Goal: Task Accomplishment & Management: Manage account settings

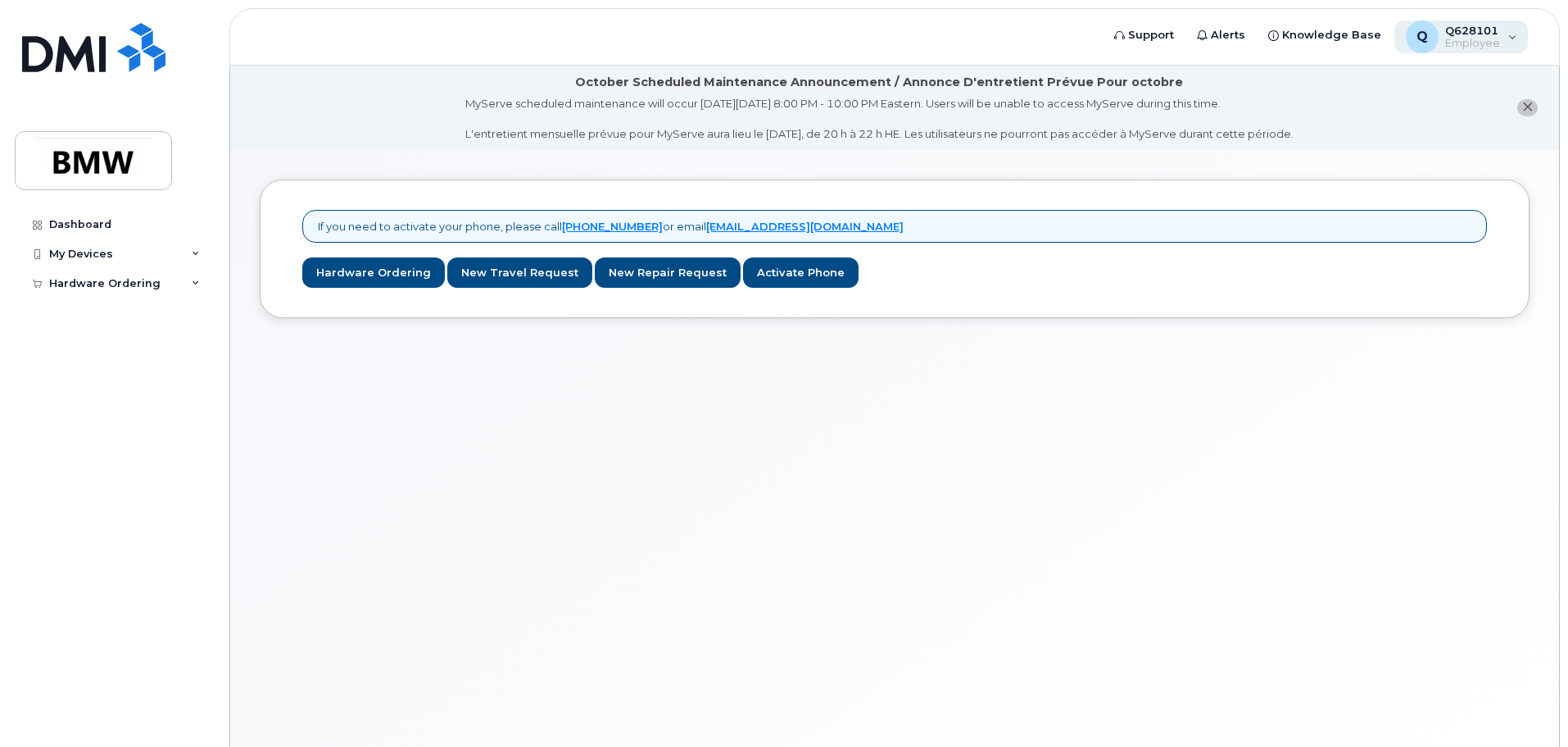
click at [1502, 30] on div "Q Q628101 Employee" at bounding box center [1461, 36] width 135 height 33
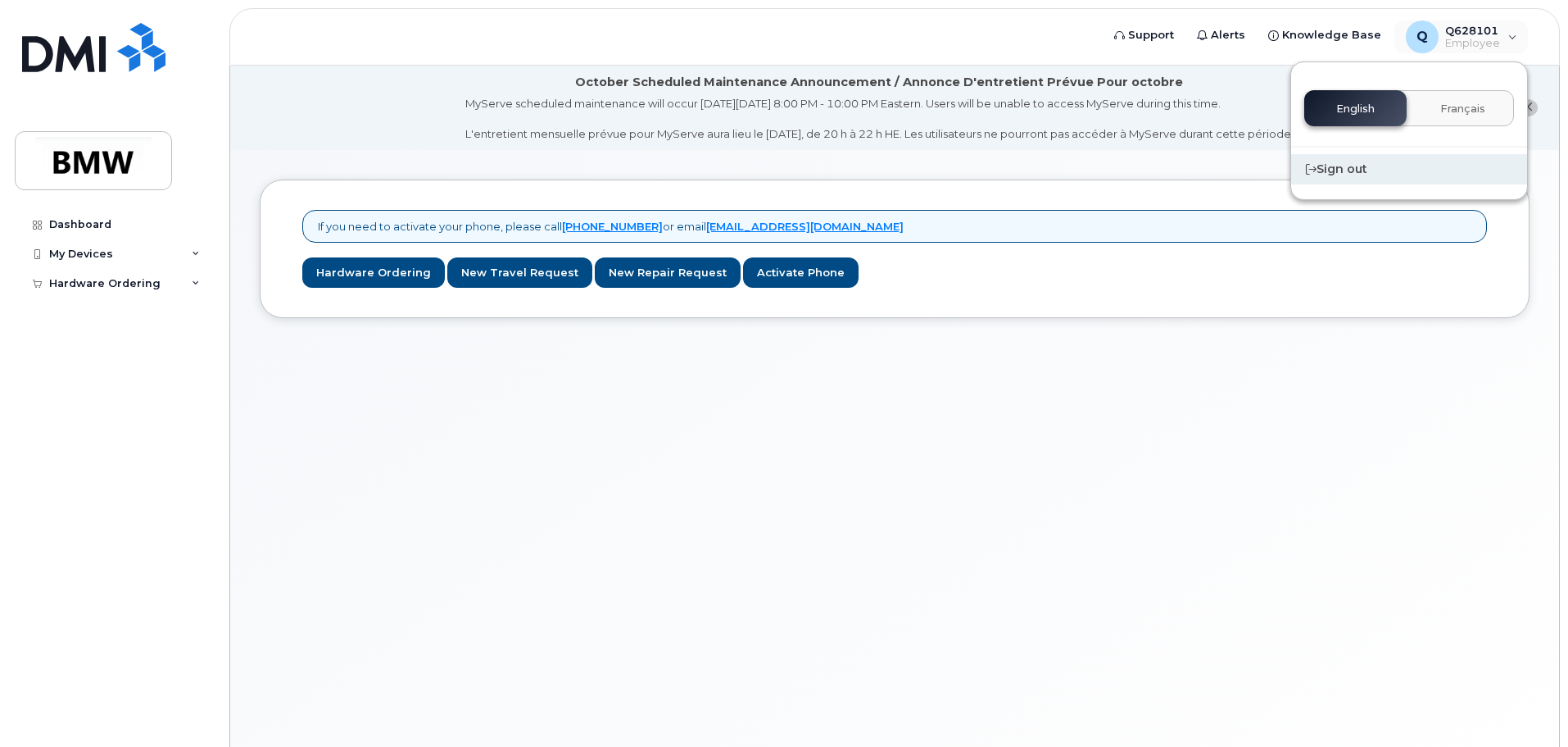
click at [1338, 169] on div "Sign out" at bounding box center [1409, 169] width 236 height 30
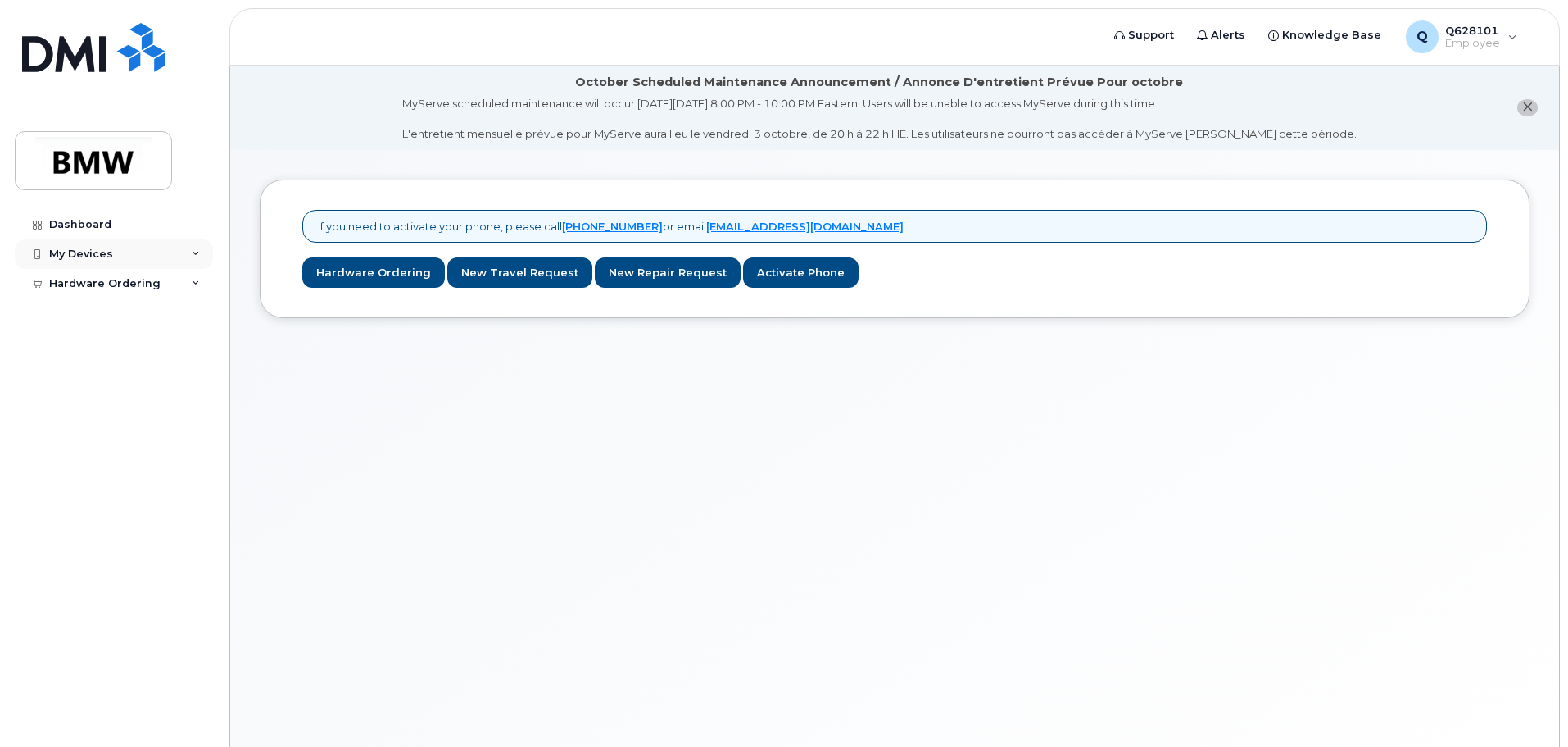
click at [130, 259] on div "My Devices" at bounding box center [114, 253] width 199 height 29
click at [98, 285] on div "Add Device" at bounding box center [88, 285] width 65 height 15
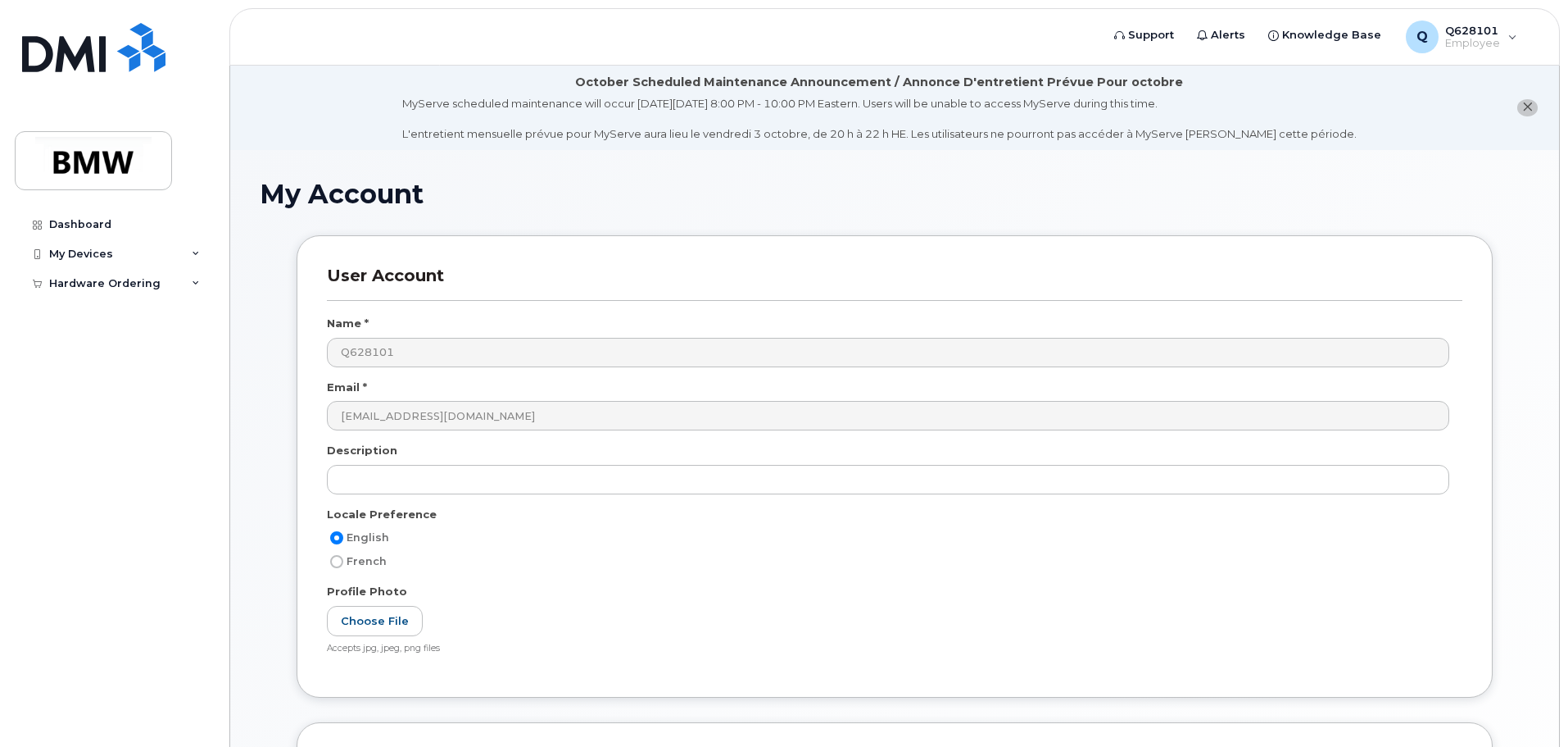
drag, startPoint x: 1357, startPoint y: 1, endPoint x: 291, endPoint y: 224, distance: 1089.1
click at [269, 245] on div "User Account Name * Q628101 Email * [EMAIL_ADDRESS][DOMAIN_NAME] Description Lo…" at bounding box center [894, 605] width 1269 height 742
